Goal: Browse casually: Explore the website without a specific task or goal

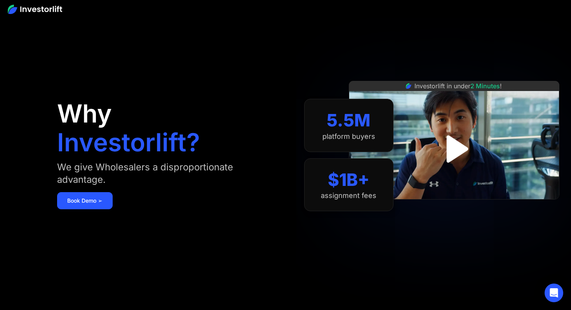
click at [453, 143] on img "open lightbox" at bounding box center [454, 148] width 49 height 49
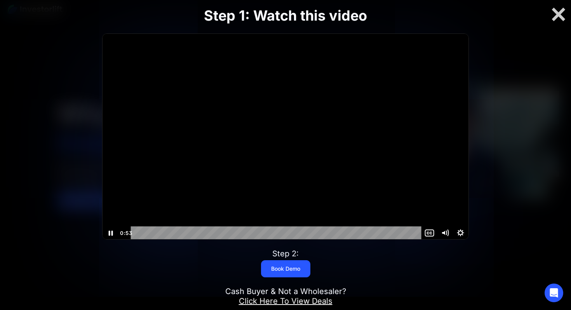
click at [231, 194] on div at bounding box center [286, 137] width 366 height 206
click at [270, 181] on div at bounding box center [286, 137] width 366 height 206
click at [321, 167] on div at bounding box center [286, 137] width 366 height 206
click at [557, 14] on div at bounding box center [559, 14] width 25 height 16
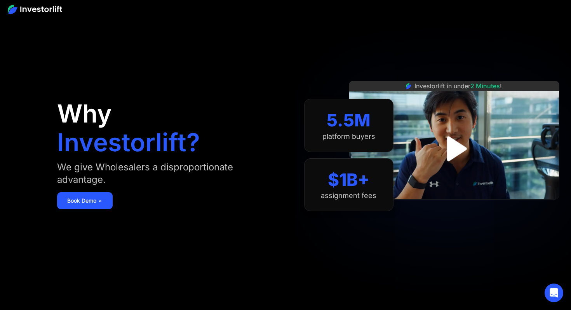
click at [42, 8] on img at bounding box center [35, 9] width 54 height 9
click at [46, 9] on img at bounding box center [35, 9] width 54 height 9
